Goal: Transaction & Acquisition: Purchase product/service

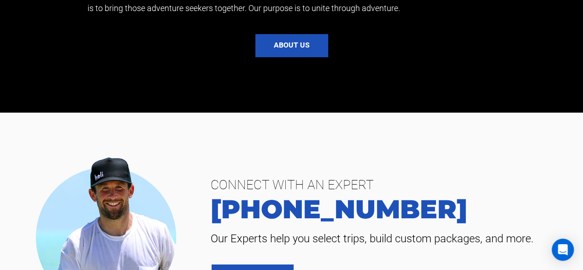
scroll to position [1660, 0]
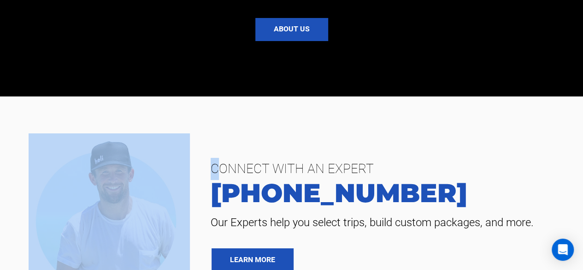
drag, startPoint x: 219, startPoint y: 148, endPoint x: 204, endPoint y: 149, distance: 14.8
click at [197, 158] on div "CONNECT WITH AN EXPERT [PHONE_NUMBER] Our Experts help you select trips, build …" at bounding box center [386, 214] width 379 height 113
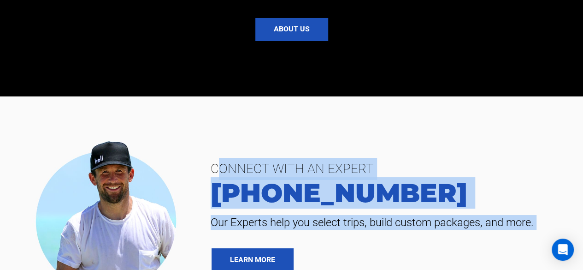
click at [215, 158] on span "CONNECT WITH AN EXPERT" at bounding box center [387, 169] width 366 height 22
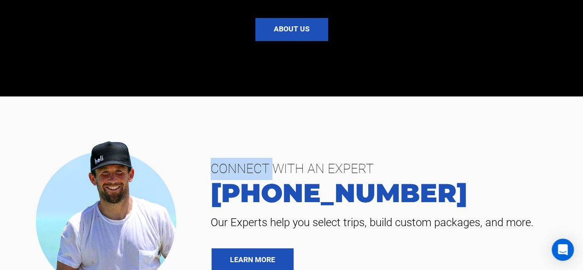
click at [215, 158] on span "CONNECT WITH AN EXPERT" at bounding box center [387, 169] width 366 height 22
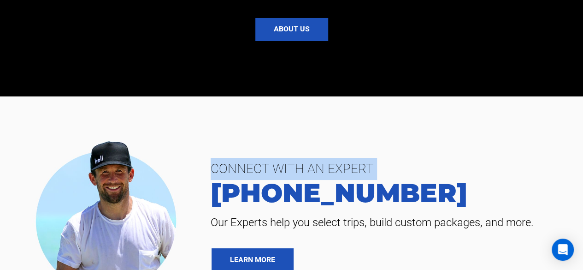
click at [215, 158] on span "CONNECT WITH AN EXPERT" at bounding box center [387, 169] width 366 height 22
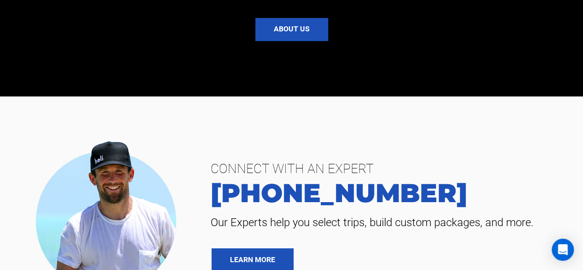
click at [222, 134] on div "CONNECT WITH AN EXPERT [PHONE_NUMBER] Our Experts help you select trips, build …" at bounding box center [291, 214] width 583 height 163
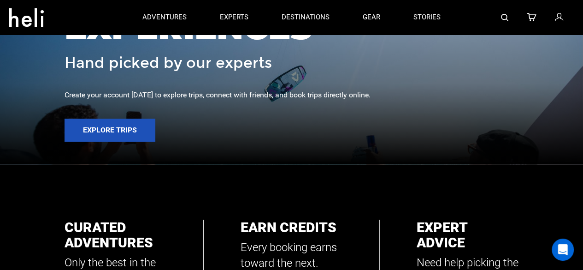
scroll to position [46, 0]
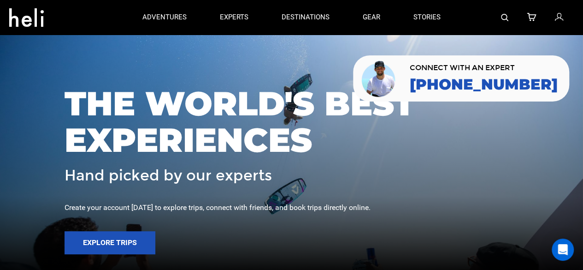
click at [531, 16] on icon at bounding box center [531, 18] width 9 height 12
click at [531, 17] on icon at bounding box center [531, 18] width 9 height 12
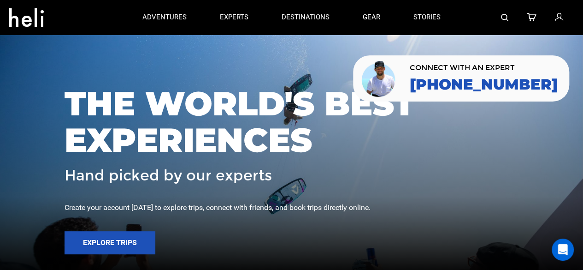
click at [531, 18] on icon at bounding box center [531, 18] width 9 height 12
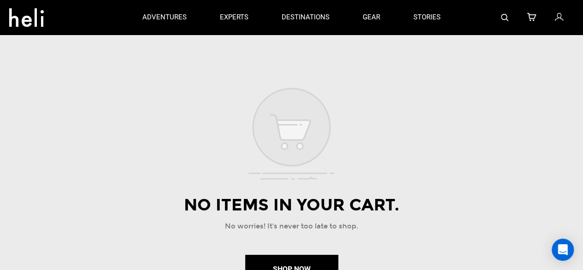
click at [530, 18] on icon at bounding box center [531, 18] width 9 height 12
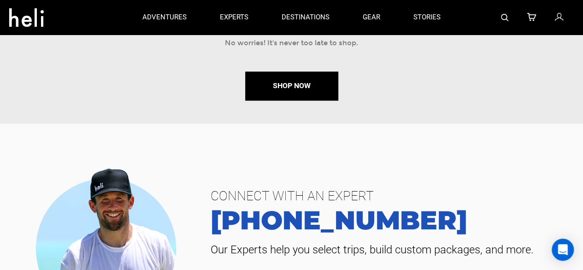
scroll to position [127, 0]
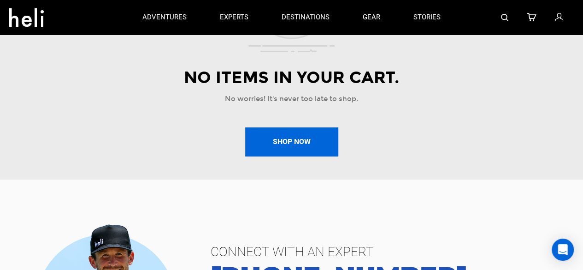
click at [276, 130] on button "Shop Now" at bounding box center [291, 141] width 93 height 29
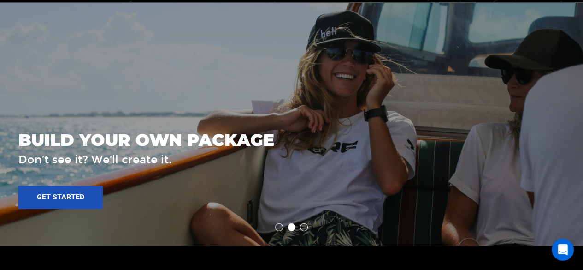
scroll to position [1199, 0]
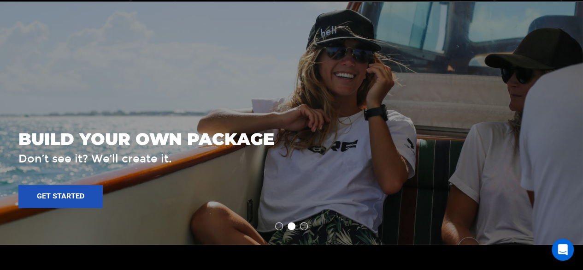
click at [303, 222] on li at bounding box center [304, 226] width 8 height 8
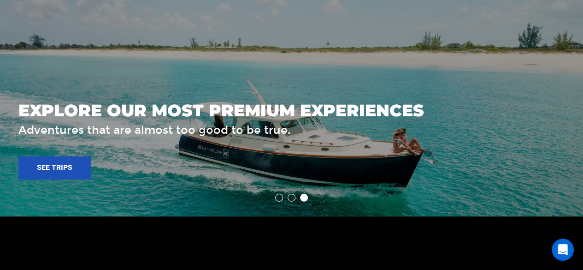
scroll to position [1245, 0]
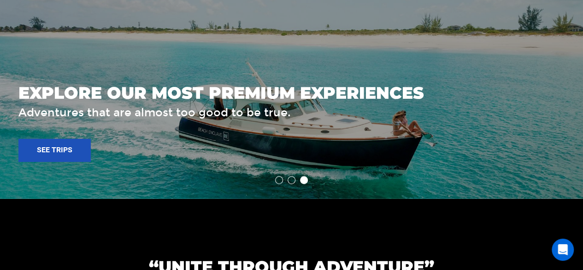
click at [276, 176] on li at bounding box center [279, 180] width 8 height 8
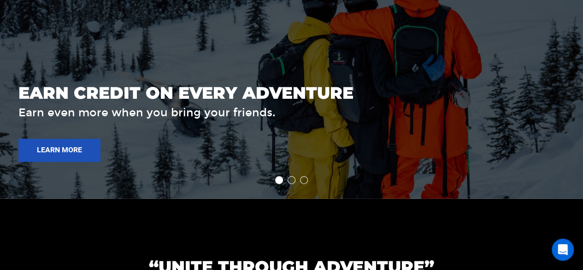
click at [300, 176] on ul at bounding box center [291, 180] width 583 height 8
click at [304, 176] on li at bounding box center [304, 180] width 8 height 8
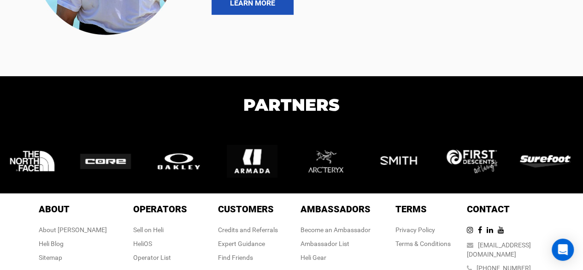
scroll to position [1933, 0]
